Goal: Obtain resource: Obtain resource

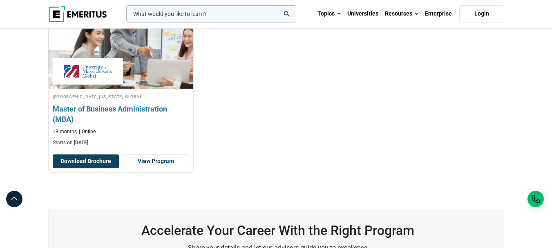
scroll to position [327, 0]
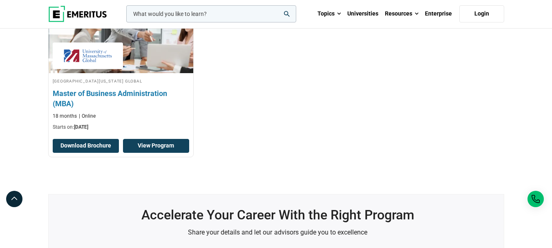
click at [146, 144] on link "View Program" at bounding box center [156, 146] width 66 height 14
click at [168, 142] on link "View Program" at bounding box center [156, 146] width 66 height 14
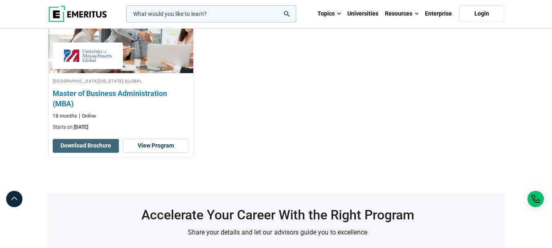
click at [75, 141] on button "Download Brochure" at bounding box center [86, 146] width 66 height 14
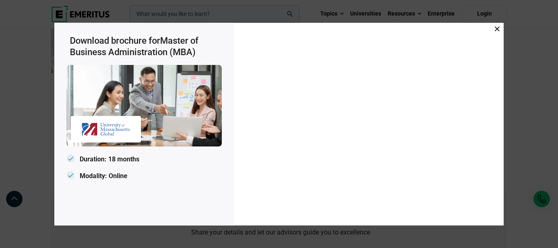
click at [495, 27] on icon at bounding box center [497, 28] width 5 height 5
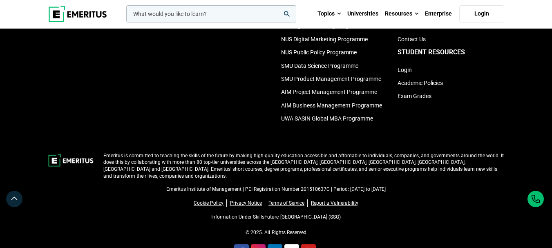
scroll to position [925, 0]
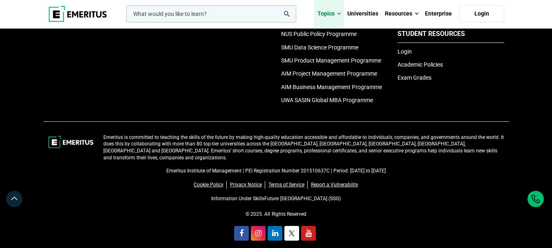
click at [341, 16] on span at bounding box center [339, 14] width 4 height 8
click at [336, 11] on link "Topics" at bounding box center [329, 14] width 30 height 29
click at [339, 12] on span at bounding box center [339, 14] width 4 height 8
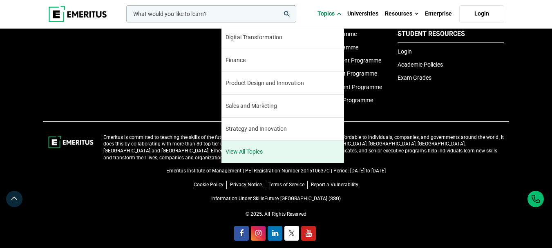
click at [260, 150] on link "View All Topics" at bounding box center [283, 152] width 123 height 22
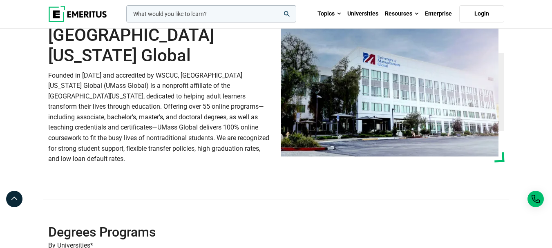
scroll to position [0, 0]
